Goal: Check status: Check status

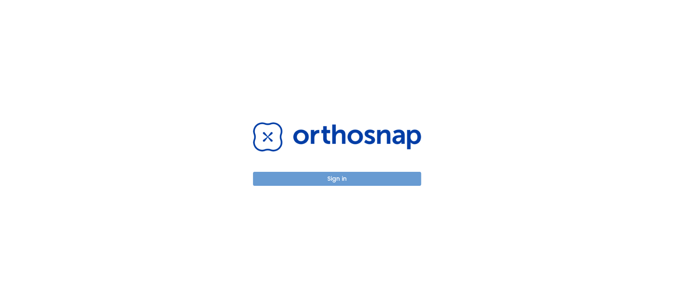
click at [323, 175] on button "Sign in" at bounding box center [337, 179] width 168 height 14
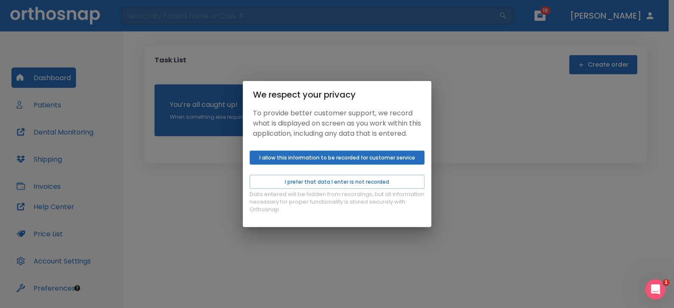
click at [329, 161] on button "I allow this information to be recorded for customer service" at bounding box center [337, 158] width 175 height 14
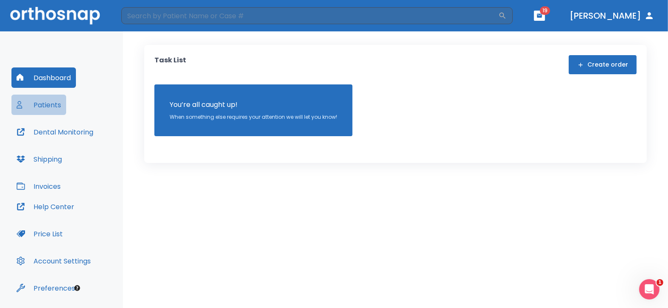
click at [65, 104] on button "Patients" at bounding box center [38, 105] width 55 height 20
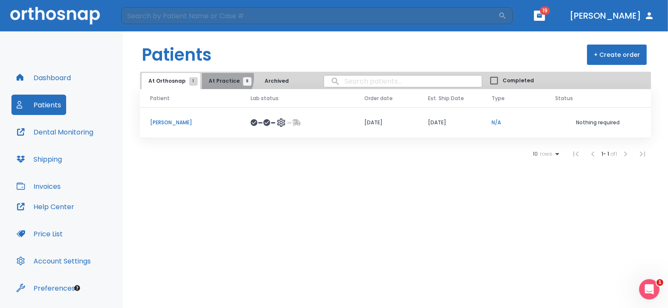
click at [218, 77] on span "At Practice 8" at bounding box center [228, 81] width 39 height 8
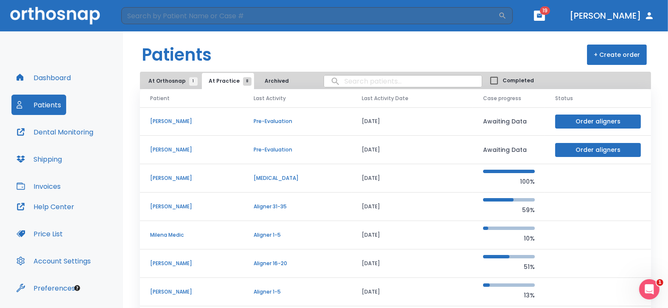
click at [175, 234] on p "Milena Medic" at bounding box center [191, 235] width 83 height 8
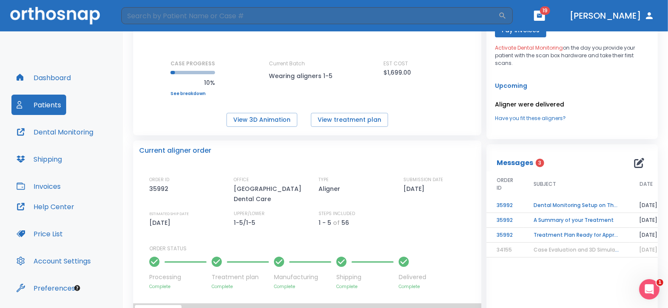
scroll to position [95, 0]
click at [559, 202] on td "Dental Monitoring Setup on The Delivery Day" at bounding box center [577, 204] width 106 height 15
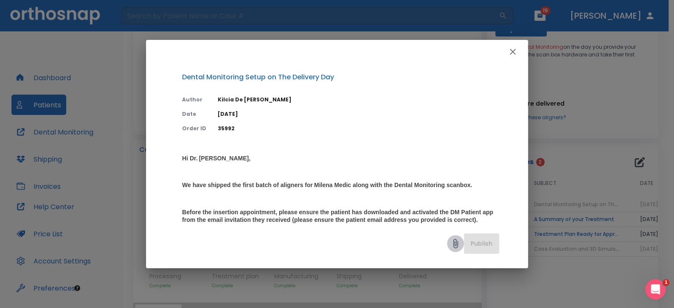
click at [453, 241] on icon at bounding box center [455, 243] width 5 height 9
click at [511, 48] on icon "button" at bounding box center [513, 52] width 10 height 10
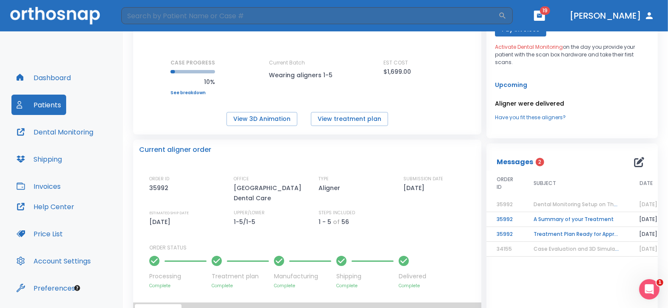
click at [69, 130] on button "Dental Monitoring" at bounding box center [54, 132] width 87 height 20
